Goal: Task Accomplishment & Management: Complete application form

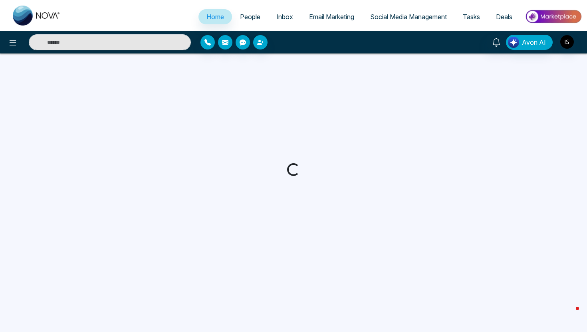
select select "*"
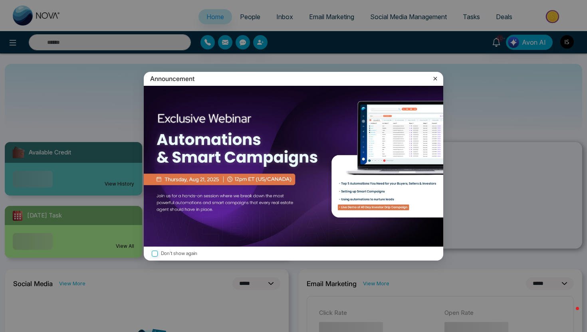
click at [11, 36] on div "Announcement Don't show again" at bounding box center [293, 166] width 587 height 332
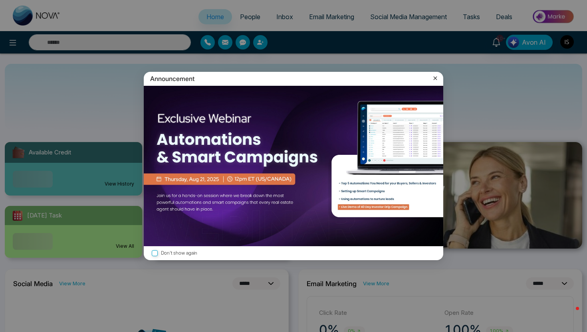
click at [435, 74] on icon at bounding box center [435, 78] width 8 height 8
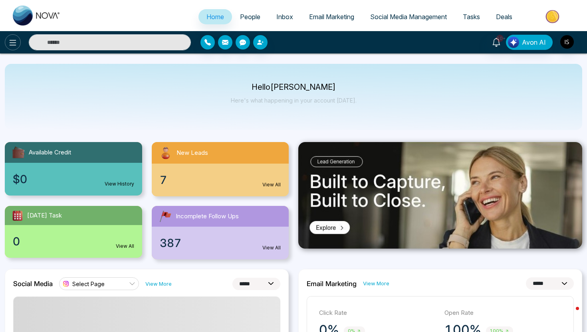
click at [14, 45] on icon at bounding box center [13, 43] width 7 height 6
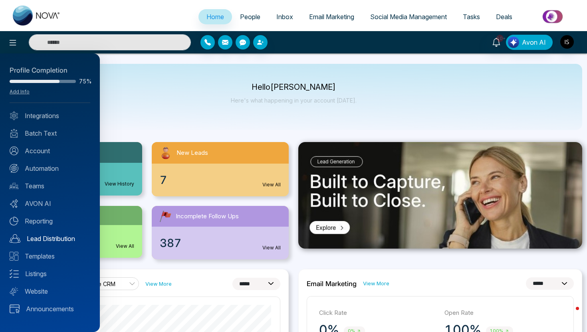
click at [44, 235] on link "Lead Distribution" at bounding box center [50, 239] width 81 height 10
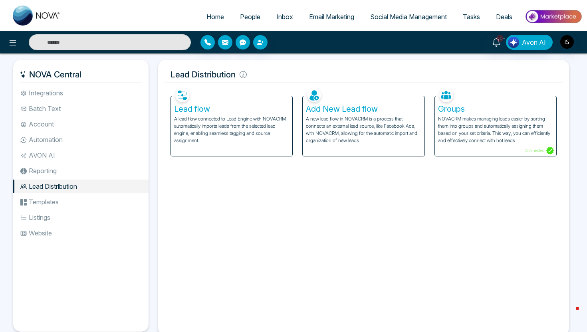
click at [227, 133] on p "A lead flow connected to Lead Engine with NOVACRM automatically imports leads f…" at bounding box center [231, 129] width 115 height 29
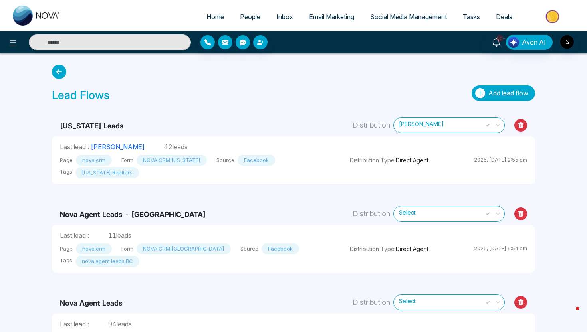
click at [488, 94] on span "Add lead flow" at bounding box center [508, 93] width 40 height 8
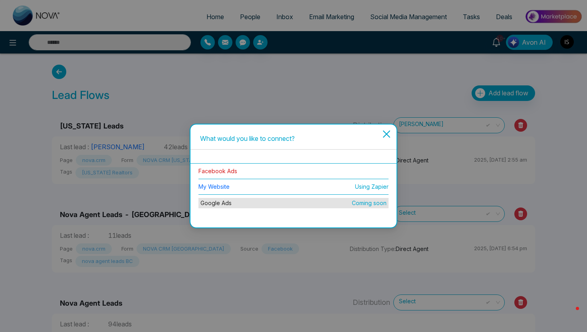
click at [230, 170] on link "Facebook Ads" at bounding box center [217, 171] width 39 height 7
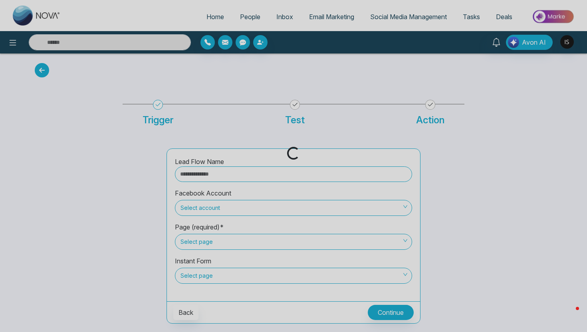
click at [239, 185] on div "Loading..." at bounding box center [293, 166] width 587 height 332
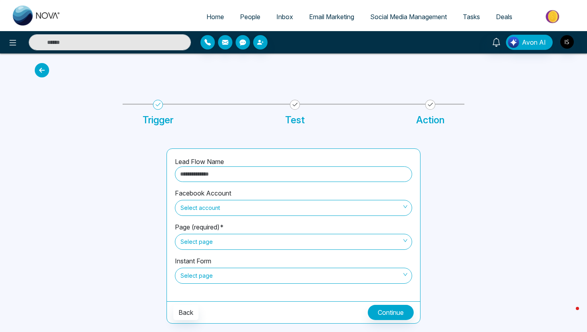
click at [239, 176] on input "text" at bounding box center [293, 175] width 237 height 16
click at [37, 66] on icon at bounding box center [42, 70] width 14 height 14
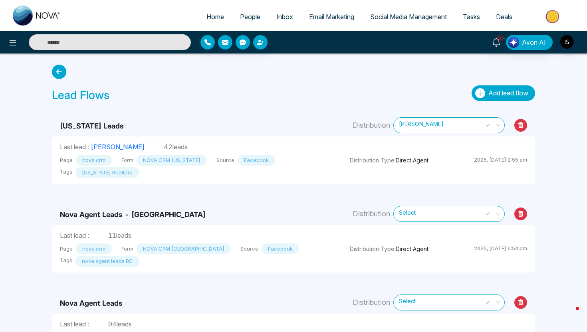
click at [490, 95] on span "Add lead flow" at bounding box center [508, 93] width 40 height 8
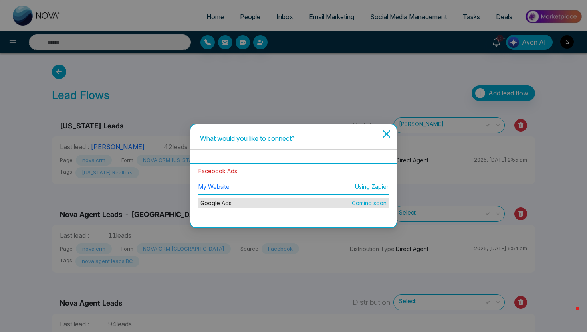
click at [223, 174] on link "Facebook Ads" at bounding box center [217, 171] width 39 height 7
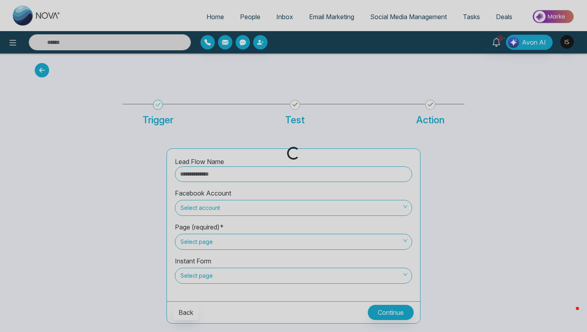
click at [220, 175] on div "Loading..." at bounding box center [293, 166] width 587 height 332
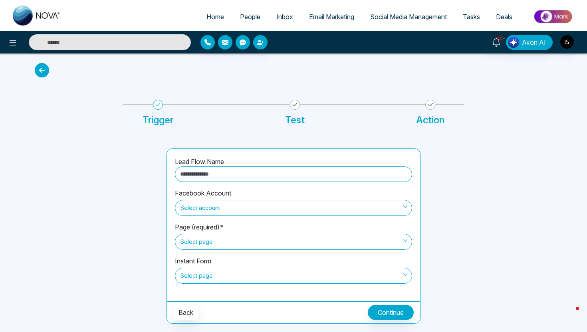
click at [220, 175] on input "text" at bounding box center [293, 175] width 237 height 16
click at [217, 214] on span "Select account" at bounding box center [293, 208] width 226 height 14
type input "**********"
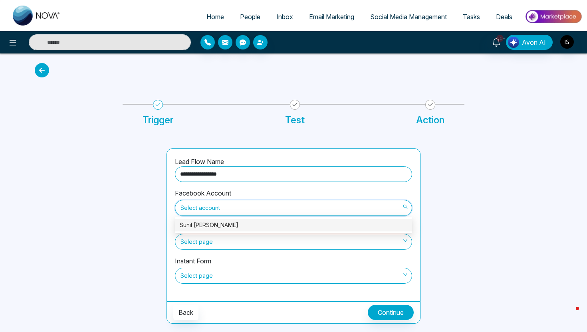
click at [214, 224] on div "Sunil Sally" at bounding box center [294, 225] width 228 height 9
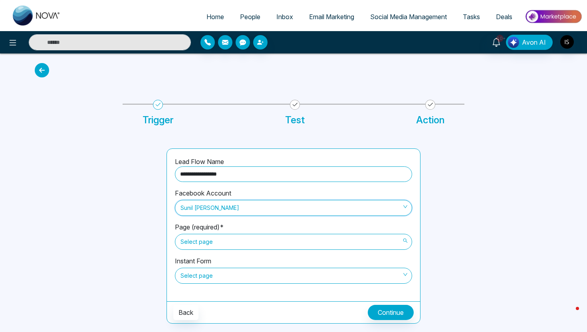
click at [210, 236] on span "Select page" at bounding box center [293, 242] width 226 height 14
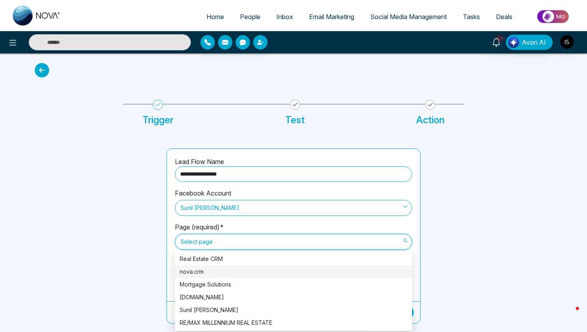
click at [199, 271] on div "nova.crm" at bounding box center [294, 272] width 228 height 9
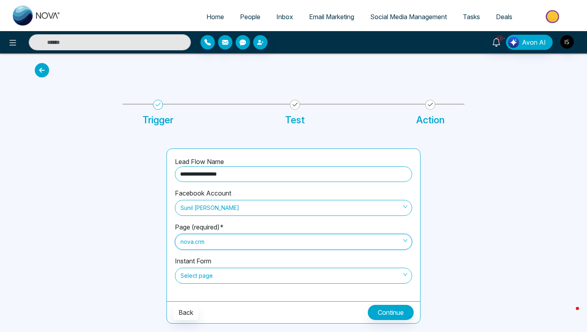
click at [206, 241] on span "nova.crm" at bounding box center [293, 242] width 226 height 14
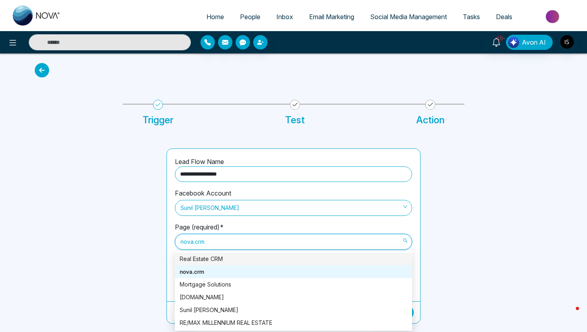
click at [201, 260] on div "Real Estate CRM" at bounding box center [294, 259] width 228 height 9
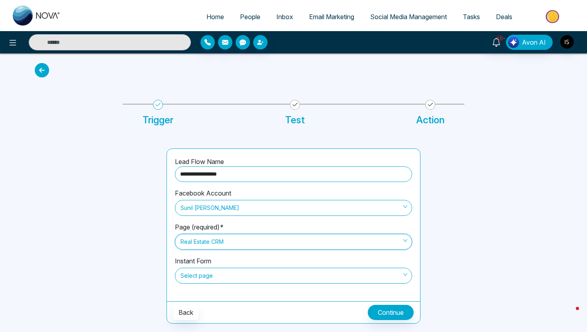
click at [207, 282] on span "Select page" at bounding box center [293, 276] width 226 height 14
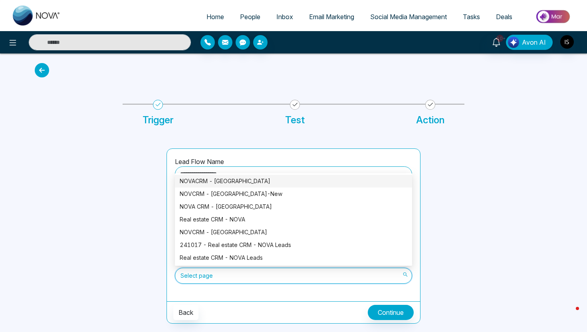
click at [138, 245] on div at bounding box center [96, 236] width 132 height 175
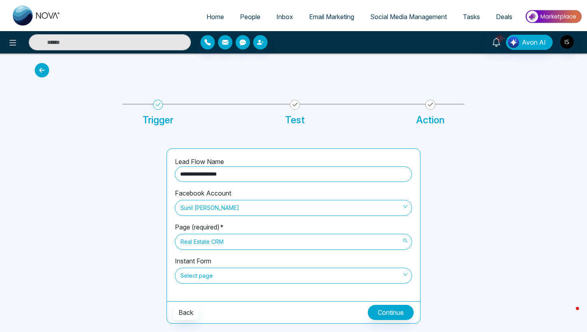
click at [198, 247] on span "Real Estate CRM" at bounding box center [293, 242] width 226 height 14
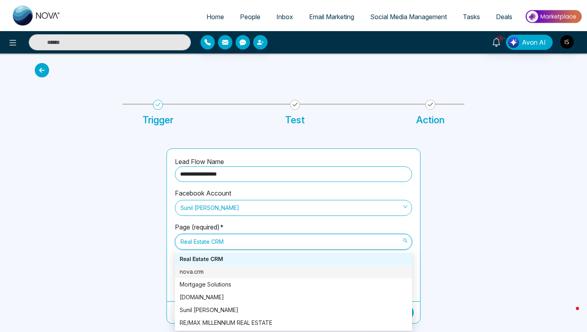
click at [198, 269] on div "nova.crm" at bounding box center [294, 272] width 228 height 9
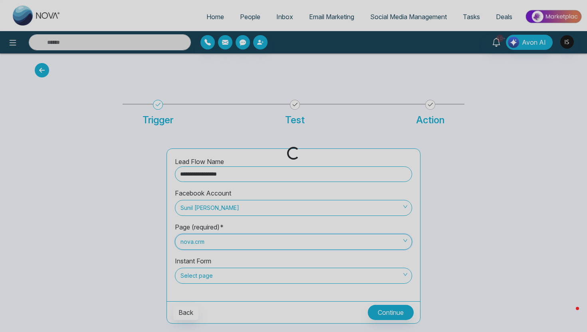
click at [198, 276] on div "Loading..." at bounding box center [293, 166] width 587 height 332
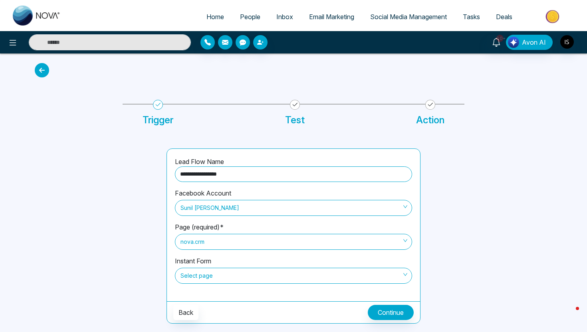
click at [198, 276] on span "Select page" at bounding box center [293, 276] width 226 height 14
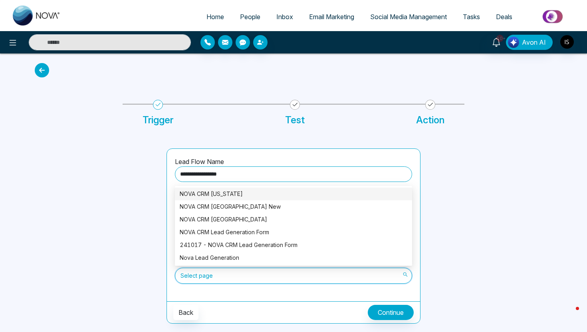
click at [223, 195] on div "NOVA CRM Florida" at bounding box center [294, 194] width 228 height 9
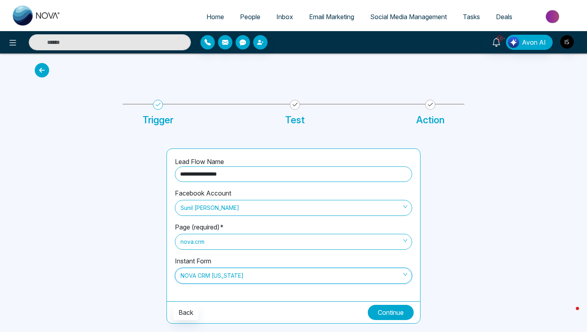
click at [391, 315] on button "Continue" at bounding box center [391, 312] width 46 height 15
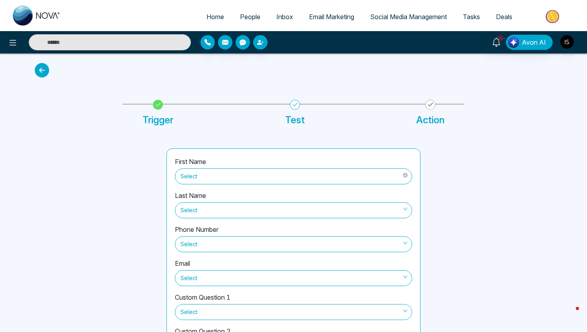
click at [320, 174] on span "Select" at bounding box center [293, 177] width 226 height 14
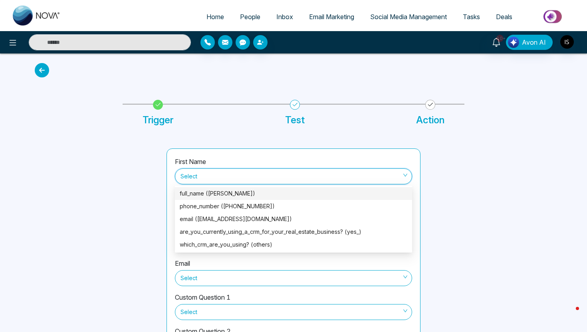
click at [277, 196] on div "full_name (Eva Borovinsky)" at bounding box center [294, 193] width 228 height 9
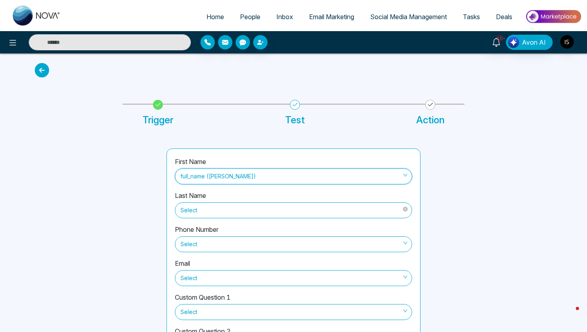
click at [269, 206] on span "Select" at bounding box center [293, 211] width 226 height 14
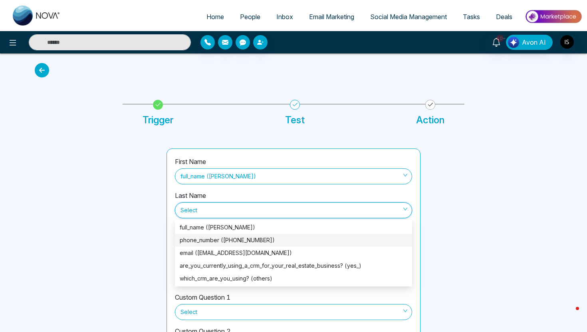
click at [149, 244] on div at bounding box center [96, 260] width 132 height 222
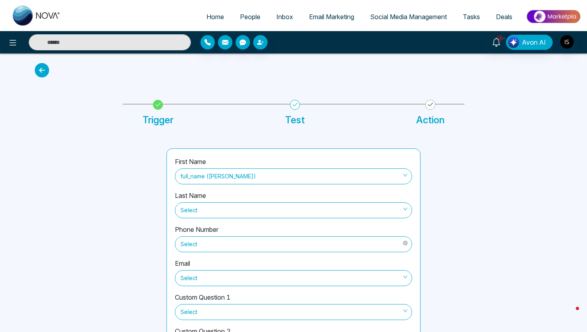
click at [199, 241] on span "Select" at bounding box center [293, 245] width 226 height 14
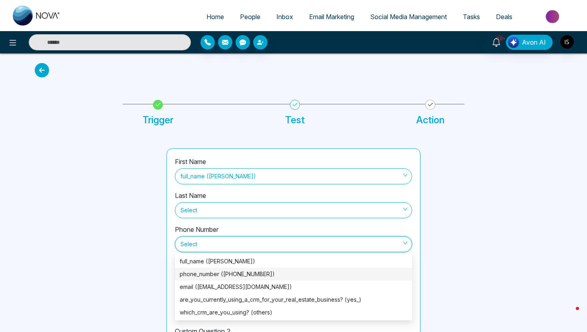
click at [197, 273] on div "phone_number (+17866146641)" at bounding box center [294, 274] width 228 height 9
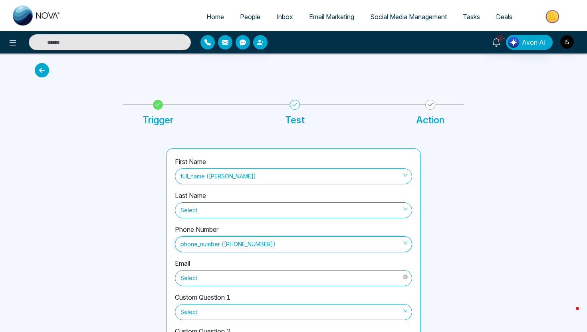
click at [204, 273] on span "Select" at bounding box center [293, 279] width 226 height 14
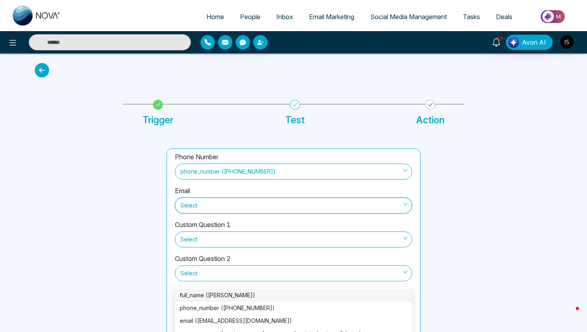
scroll to position [74, 0]
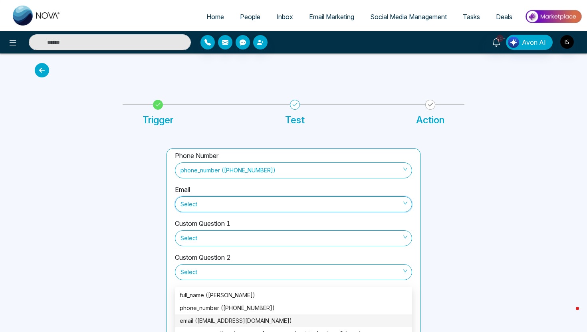
click at [194, 321] on div "email (evarealtormiami@gmail.com)" at bounding box center [294, 321] width 228 height 9
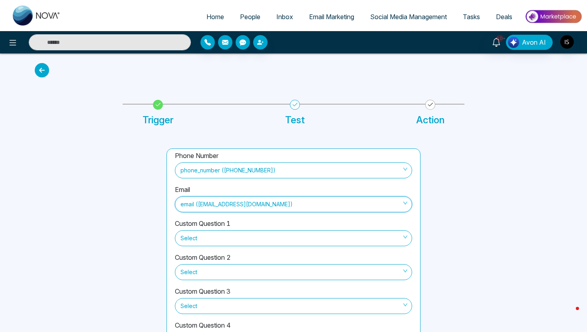
scroll to position [39, 0]
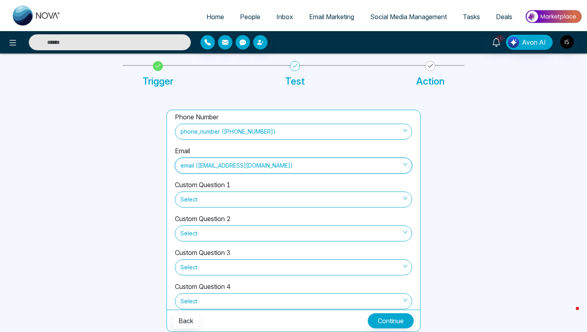
click at [206, 188] on label "Custom Question 1" at bounding box center [203, 185] width 56 height 10
click at [206, 196] on span "Select" at bounding box center [293, 200] width 226 height 14
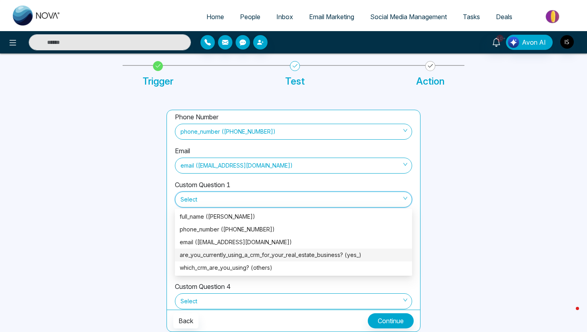
click at [210, 252] on div "are_you_currently_using_a_crm_for_your_real_estate_business? (yes_)" at bounding box center [294, 255] width 228 height 9
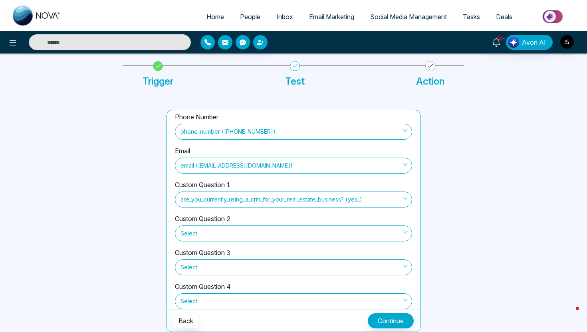
click at [213, 244] on div "Custom Question 2 Select" at bounding box center [293, 231] width 237 height 34
click at [213, 232] on span "Select" at bounding box center [293, 234] width 226 height 14
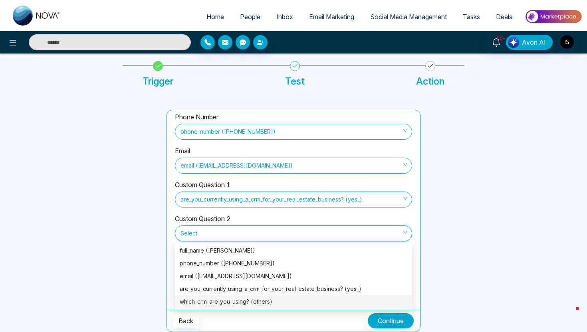
click at [212, 299] on div "which_crm_are_you_using? (others)" at bounding box center [294, 301] width 228 height 9
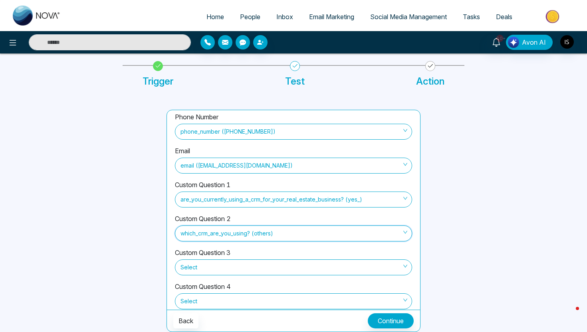
scroll to position [88, 0]
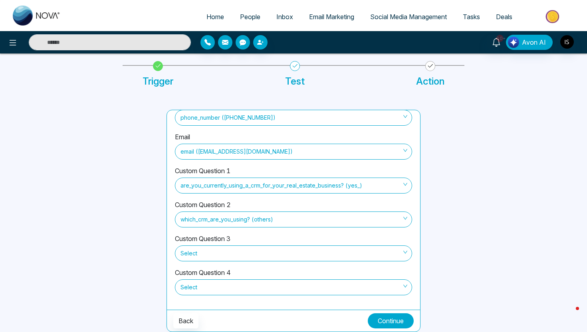
click at [375, 323] on button "Continue" at bounding box center [391, 320] width 46 height 15
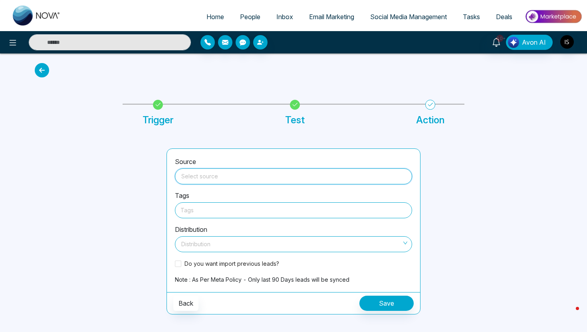
click at [240, 180] on input "search" at bounding box center [294, 175] width 228 height 12
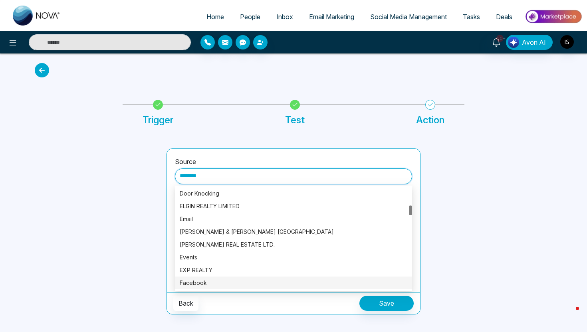
scroll to position [217, 0]
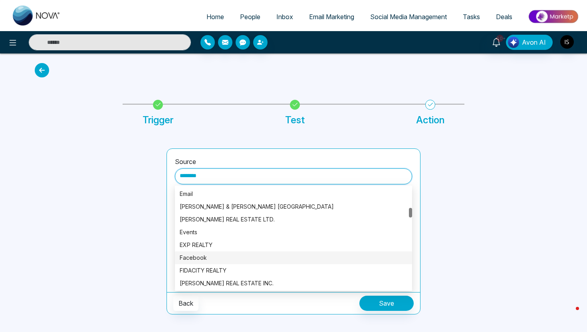
click at [234, 259] on div "Facebook" at bounding box center [294, 258] width 228 height 9
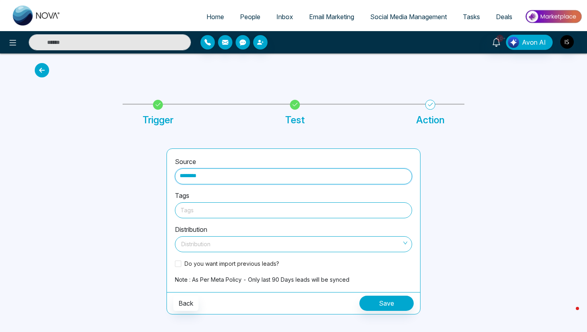
type input "********"
click at [238, 202] on div "Tags" at bounding box center [293, 209] width 237 height 18
click at [238, 214] on div at bounding box center [293, 210] width 226 height 10
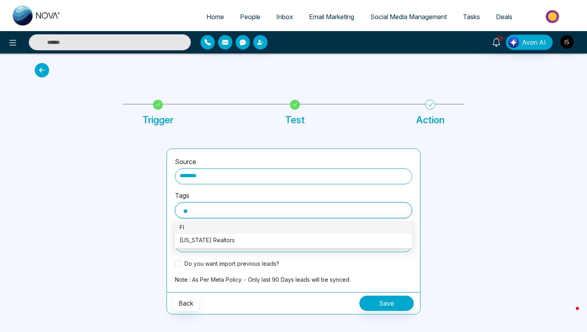
type input "***"
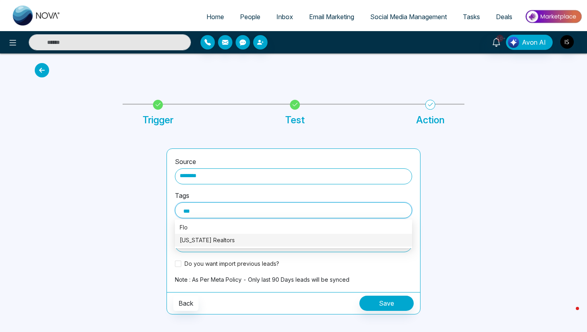
click at [233, 239] on div "Florida Realtors" at bounding box center [294, 240] width 228 height 9
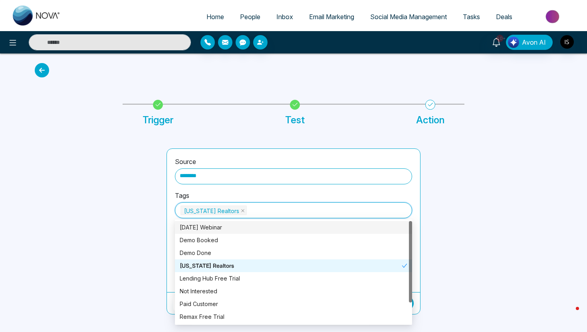
click at [120, 225] on div at bounding box center [96, 232] width 132 height 166
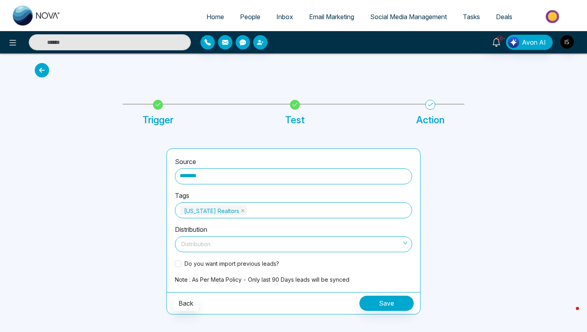
click at [194, 246] on input "search" at bounding box center [291, 243] width 222 height 12
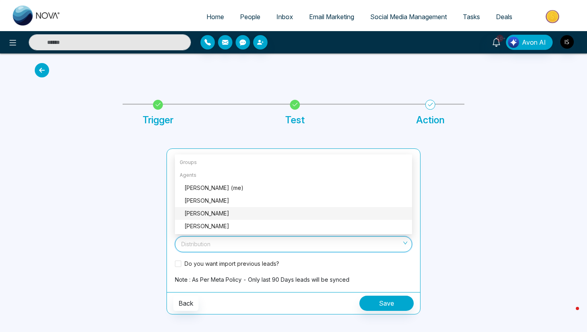
click at [206, 213] on div "Sam Nova" at bounding box center [295, 213] width 223 height 9
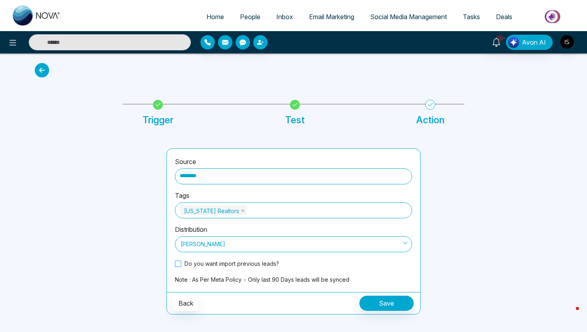
click at [179, 263] on span at bounding box center [178, 264] width 6 height 6
click at [372, 307] on button "Save" at bounding box center [386, 303] width 54 height 15
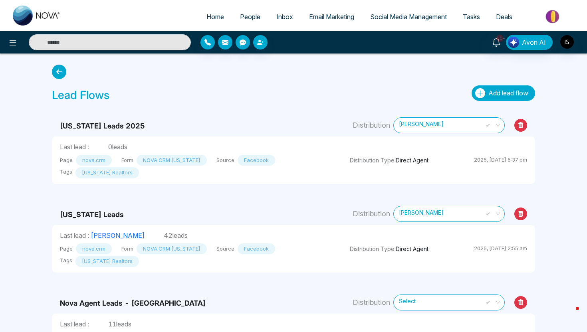
click at [502, 94] on span "Add lead flow" at bounding box center [508, 93] width 40 height 8
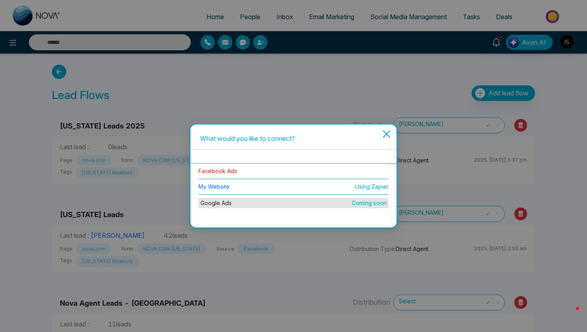
click at [220, 170] on link "Facebook Ads" at bounding box center [217, 171] width 39 height 7
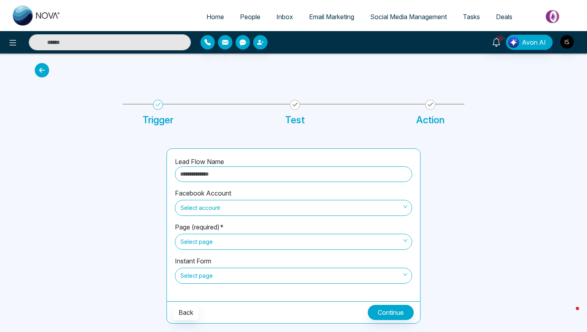
click at [220, 178] on input "text" at bounding box center [293, 175] width 237 height 16
click at [194, 184] on div "Lead Flow Name *******" at bounding box center [293, 173] width 237 height 32
click at [208, 177] on input "*******" at bounding box center [293, 175] width 237 height 16
click at [229, 209] on span "Select account" at bounding box center [293, 208] width 226 height 14
type input "**********"
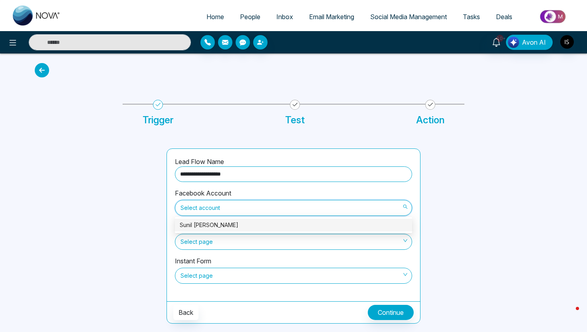
click at [224, 226] on div "Sunil Sally" at bounding box center [294, 225] width 228 height 9
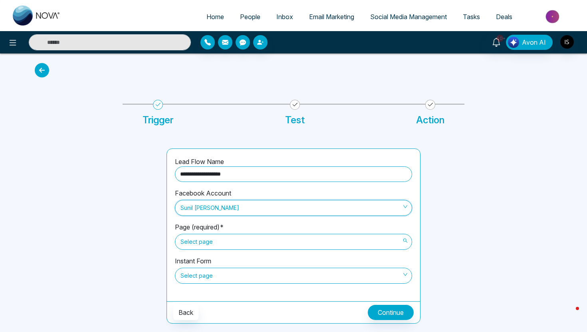
click at [218, 244] on span "Select page" at bounding box center [293, 242] width 226 height 14
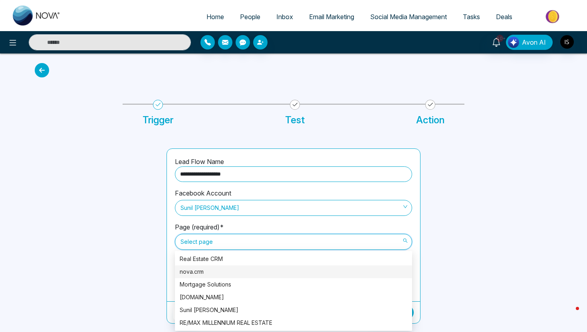
click at [212, 269] on div "nova.crm" at bounding box center [294, 272] width 228 height 9
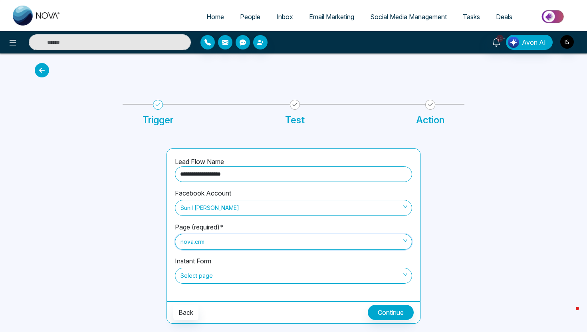
click at [219, 238] on span "nova.crm" at bounding box center [293, 242] width 226 height 14
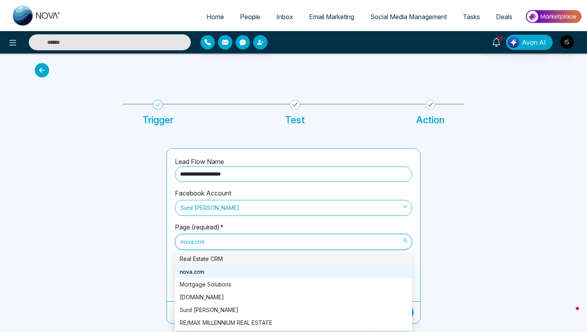
click at [215, 258] on div "Real Estate CRM" at bounding box center [294, 259] width 228 height 9
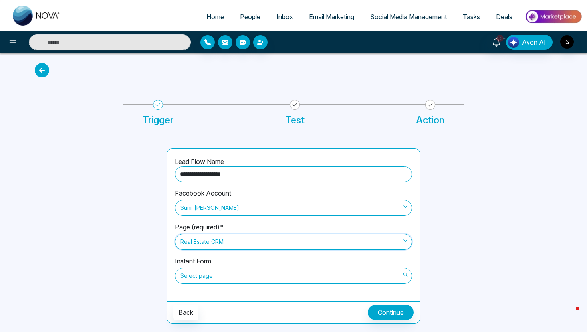
click at [210, 274] on span "Select page" at bounding box center [293, 276] width 226 height 14
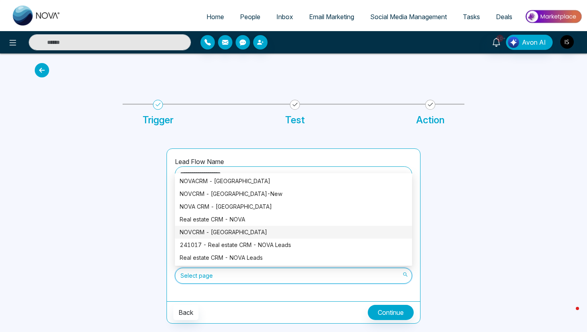
click at [158, 243] on div at bounding box center [96, 236] width 132 height 175
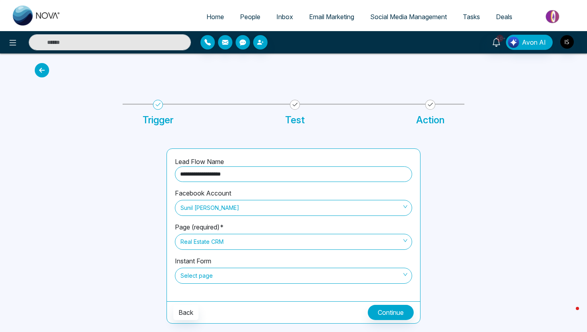
click at [196, 240] on span "Real Estate CRM" at bounding box center [293, 242] width 226 height 14
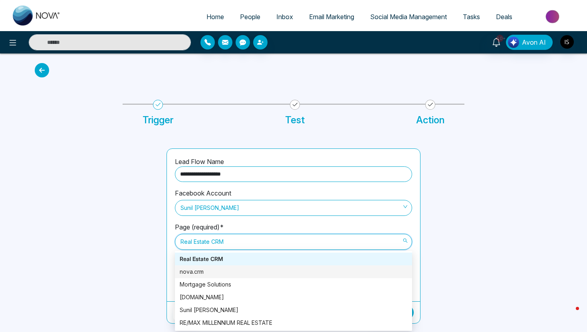
click at [200, 271] on div "nova.crm" at bounding box center [294, 272] width 228 height 9
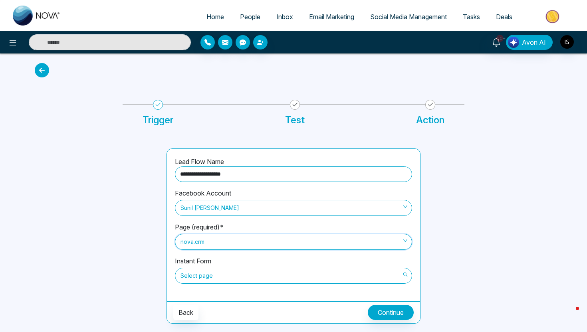
click at [196, 274] on span "Select page" at bounding box center [293, 276] width 226 height 14
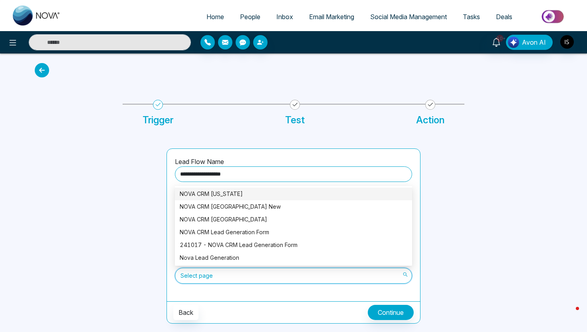
click at [223, 195] on div "NOVA CRM Florida" at bounding box center [294, 194] width 228 height 9
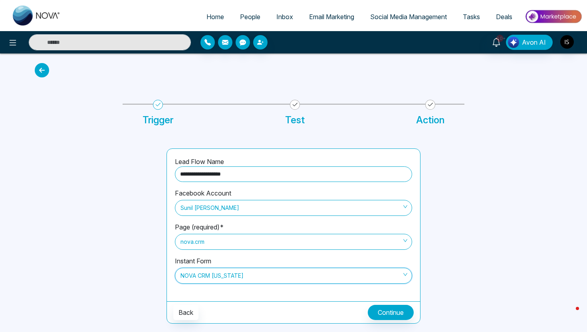
click at [210, 274] on span "NOVA CRM Florida" at bounding box center [293, 276] width 226 height 14
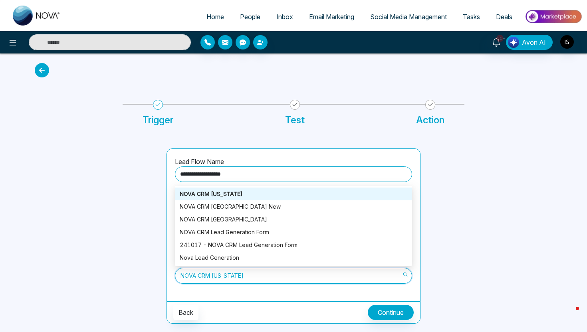
click at [225, 196] on div "NOVA CRM Florida" at bounding box center [294, 194] width 228 height 9
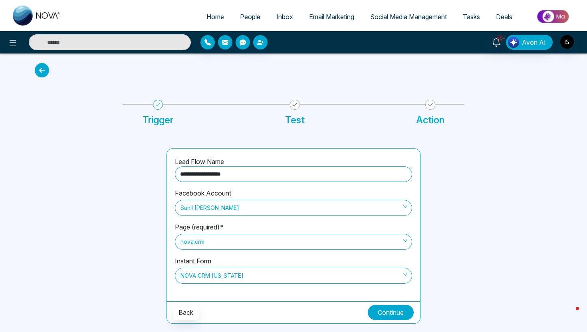
click at [383, 306] on button "Continue" at bounding box center [391, 312] width 46 height 15
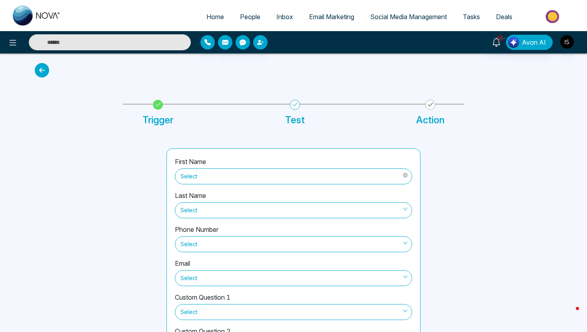
click at [287, 180] on span "Select" at bounding box center [293, 177] width 226 height 14
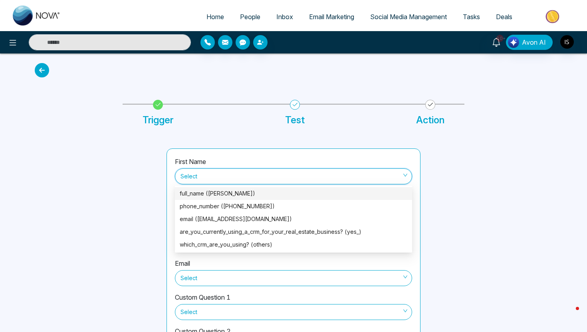
click at [267, 194] on div "full_name (Eva Borovinsky)" at bounding box center [294, 193] width 228 height 9
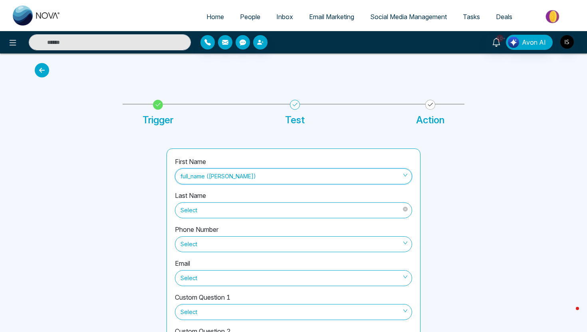
click at [260, 210] on span "Select" at bounding box center [293, 211] width 226 height 14
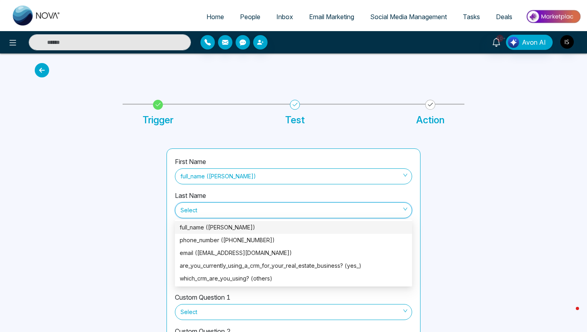
click at [144, 222] on div at bounding box center [96, 260] width 132 height 222
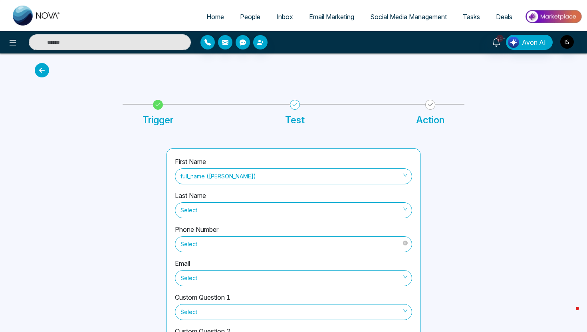
click at [201, 243] on span "Select" at bounding box center [293, 245] width 226 height 14
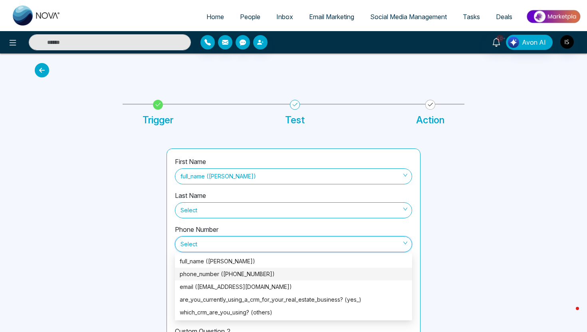
click at [202, 278] on div "phone_number (+17866146641)" at bounding box center [294, 274] width 228 height 9
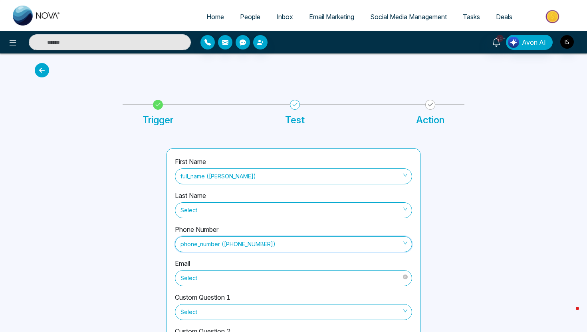
click at [204, 278] on span "Select" at bounding box center [293, 279] width 226 height 14
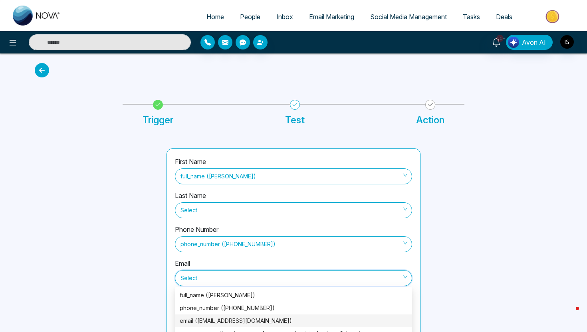
click at [197, 320] on div "email (evarealtormiami@gmail.com)" at bounding box center [294, 321] width 228 height 9
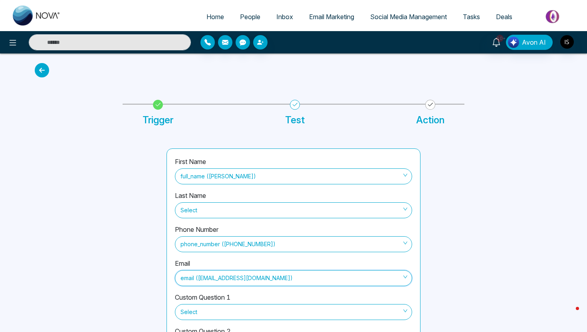
scroll to position [39, 0]
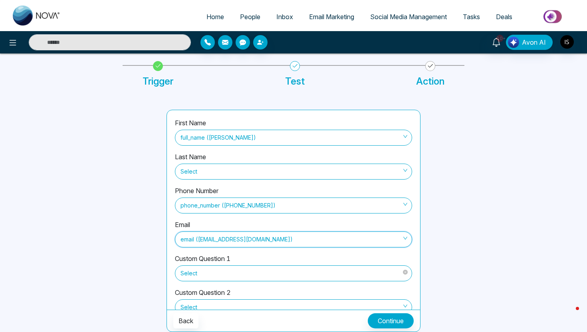
click at [196, 265] on div "Select" at bounding box center [293, 273] width 237 height 18
click at [196, 274] on span "Select" at bounding box center [293, 274] width 226 height 14
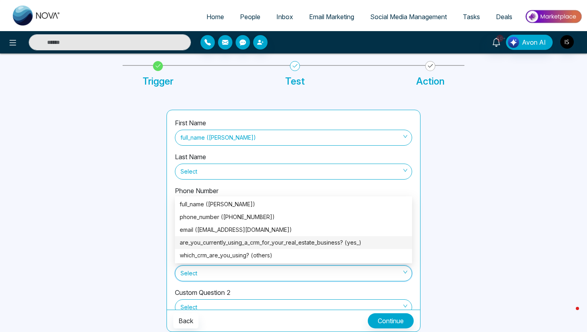
click at [209, 246] on div "are_you_currently_using_a_crm_for_your_real_estate_business? (yes_)" at bounding box center [294, 242] width 228 height 9
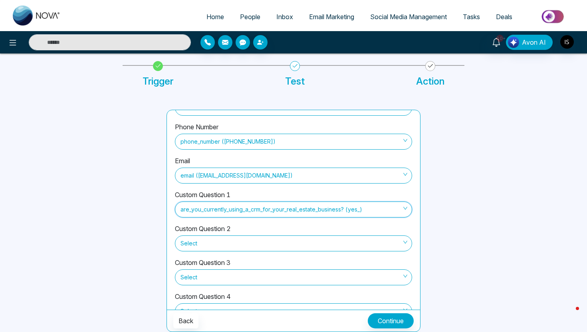
scroll to position [64, 0]
click at [209, 245] on span "Select" at bounding box center [293, 243] width 226 height 14
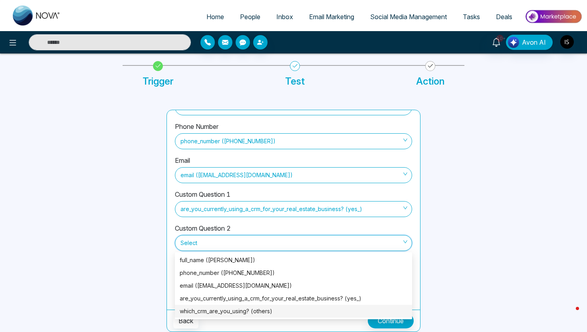
click at [200, 307] on div "which_crm_are_you_using? (others)" at bounding box center [294, 311] width 228 height 9
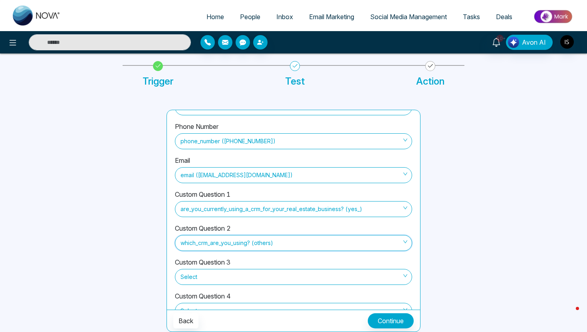
scroll to position [88, 0]
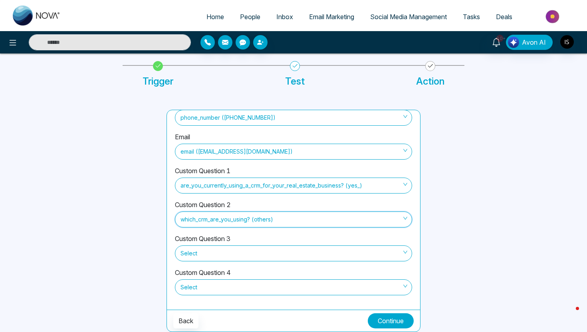
click at [378, 322] on button "Continue" at bounding box center [391, 320] width 46 height 15
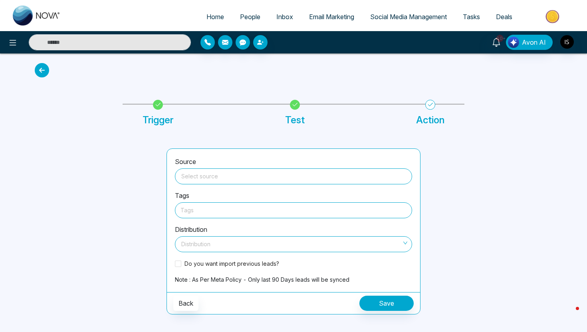
scroll to position [0, 0]
click at [251, 182] on span at bounding box center [294, 176] width 228 height 15
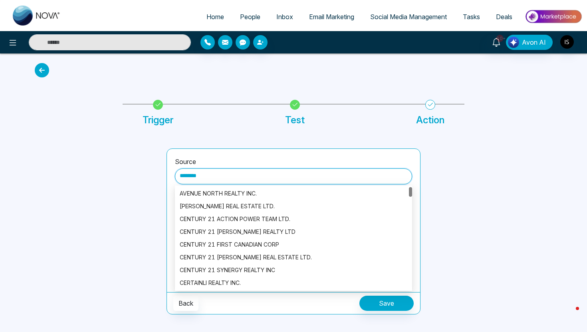
scroll to position [192, 0]
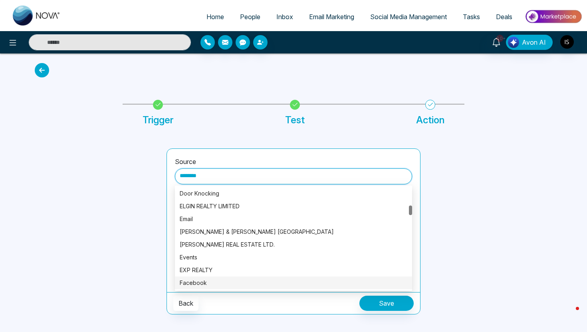
click at [226, 284] on div "Facebook" at bounding box center [294, 283] width 228 height 9
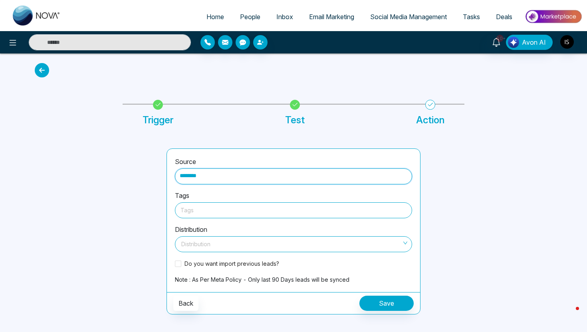
click at [233, 204] on div "Tags" at bounding box center [293, 210] width 237 height 16
type input "********"
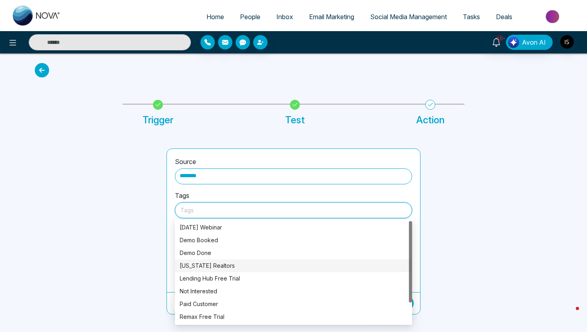
click at [211, 268] on div "Florida Realtors" at bounding box center [294, 266] width 228 height 9
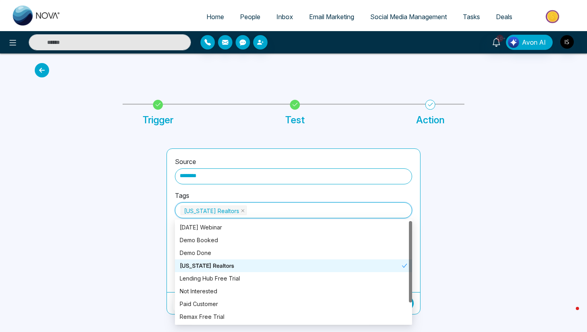
click at [128, 260] on div at bounding box center [96, 232] width 132 height 166
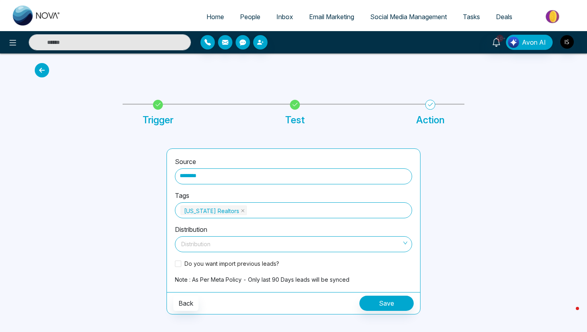
click at [194, 251] on span at bounding box center [291, 244] width 222 height 15
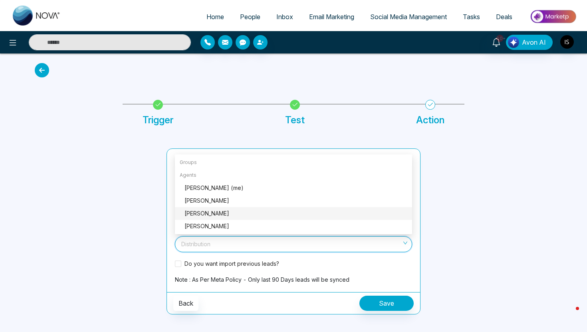
click at [213, 214] on div "Sam Nova" at bounding box center [295, 213] width 223 height 9
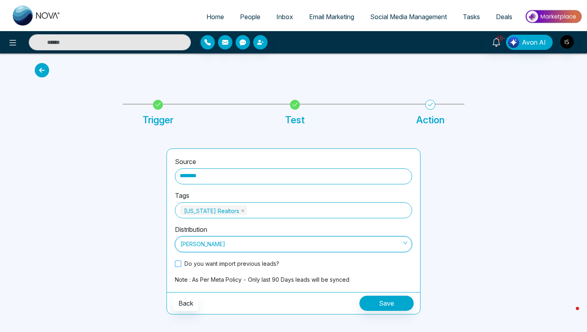
click at [196, 261] on span "Do you want import previous leads?" at bounding box center [231, 264] width 101 height 8
click at [381, 305] on button "Save" at bounding box center [386, 303] width 54 height 15
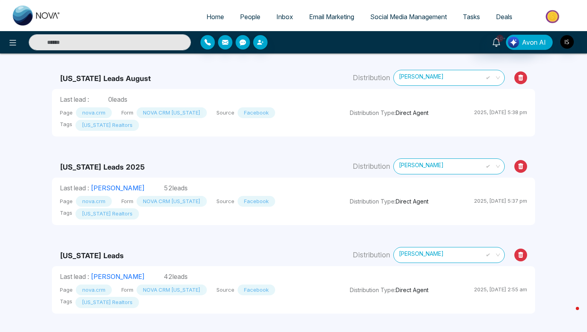
scroll to position [50, 0]
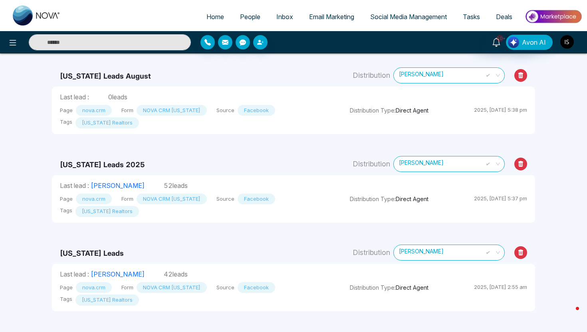
click at [566, 40] on img "button" at bounding box center [567, 42] width 14 height 14
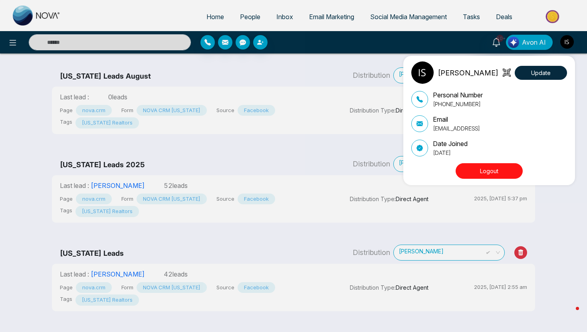
click at [480, 173] on button "Logout" at bounding box center [489, 171] width 67 height 16
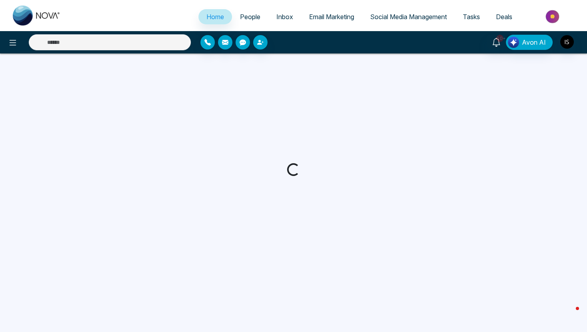
select select "*"
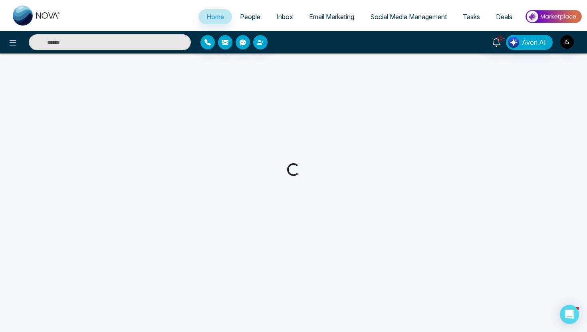
select select "*"
